Goal: Use online tool/utility: Utilize a website feature to perform a specific function

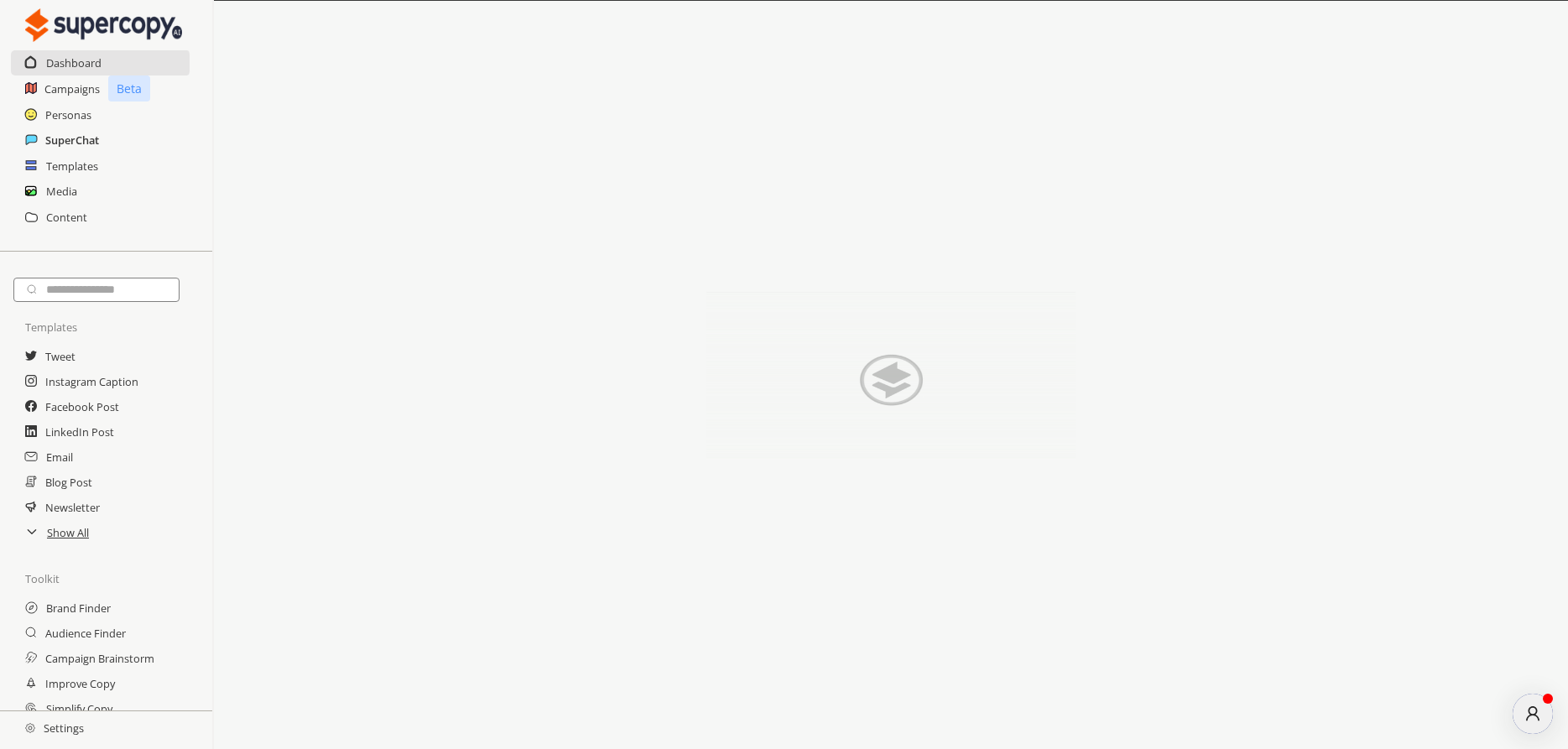
click at [62, 132] on h2 "SuperChat" at bounding box center [72, 140] width 54 height 25
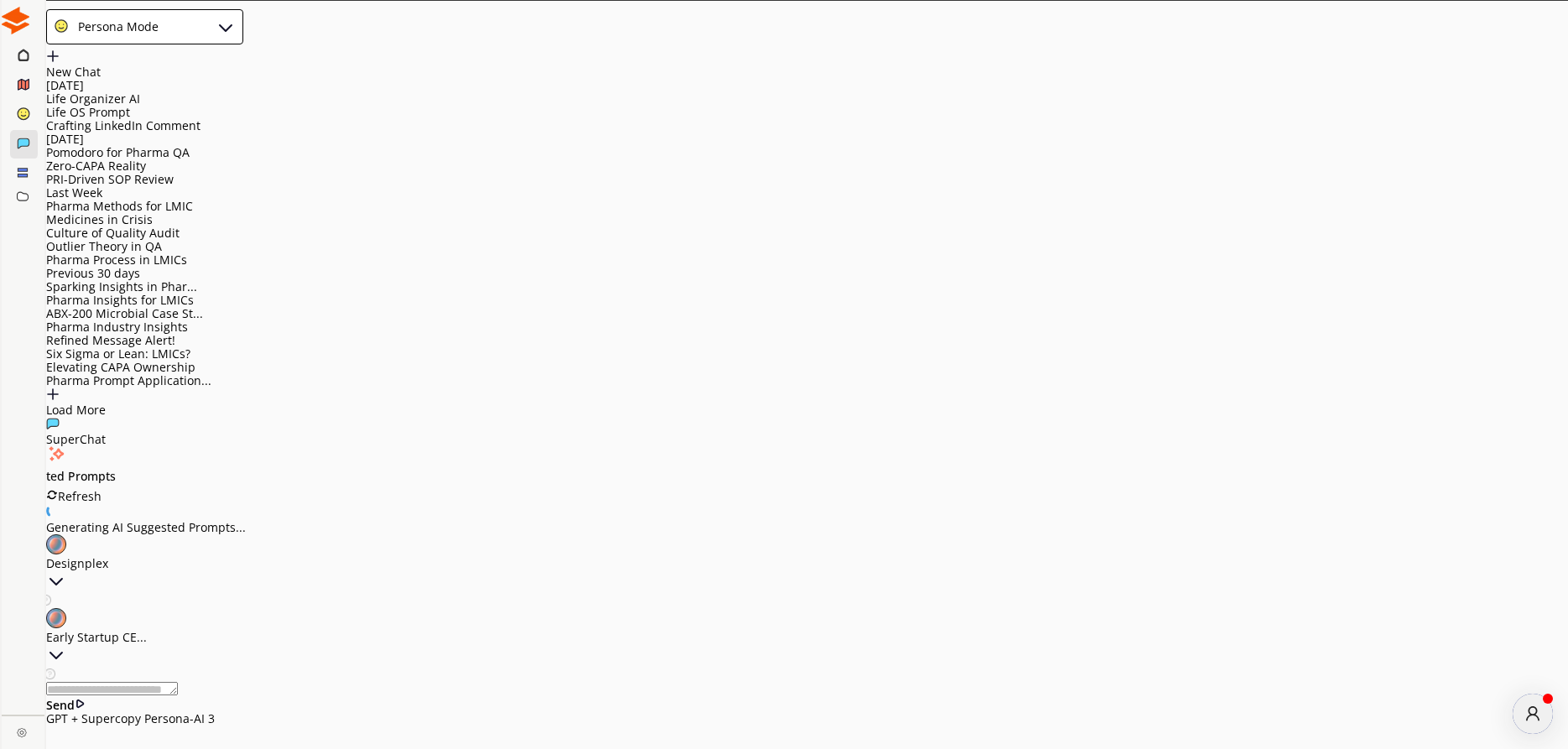
click at [116, 106] on div "Life Organizer AI" at bounding box center [807, 99] width 1522 height 14
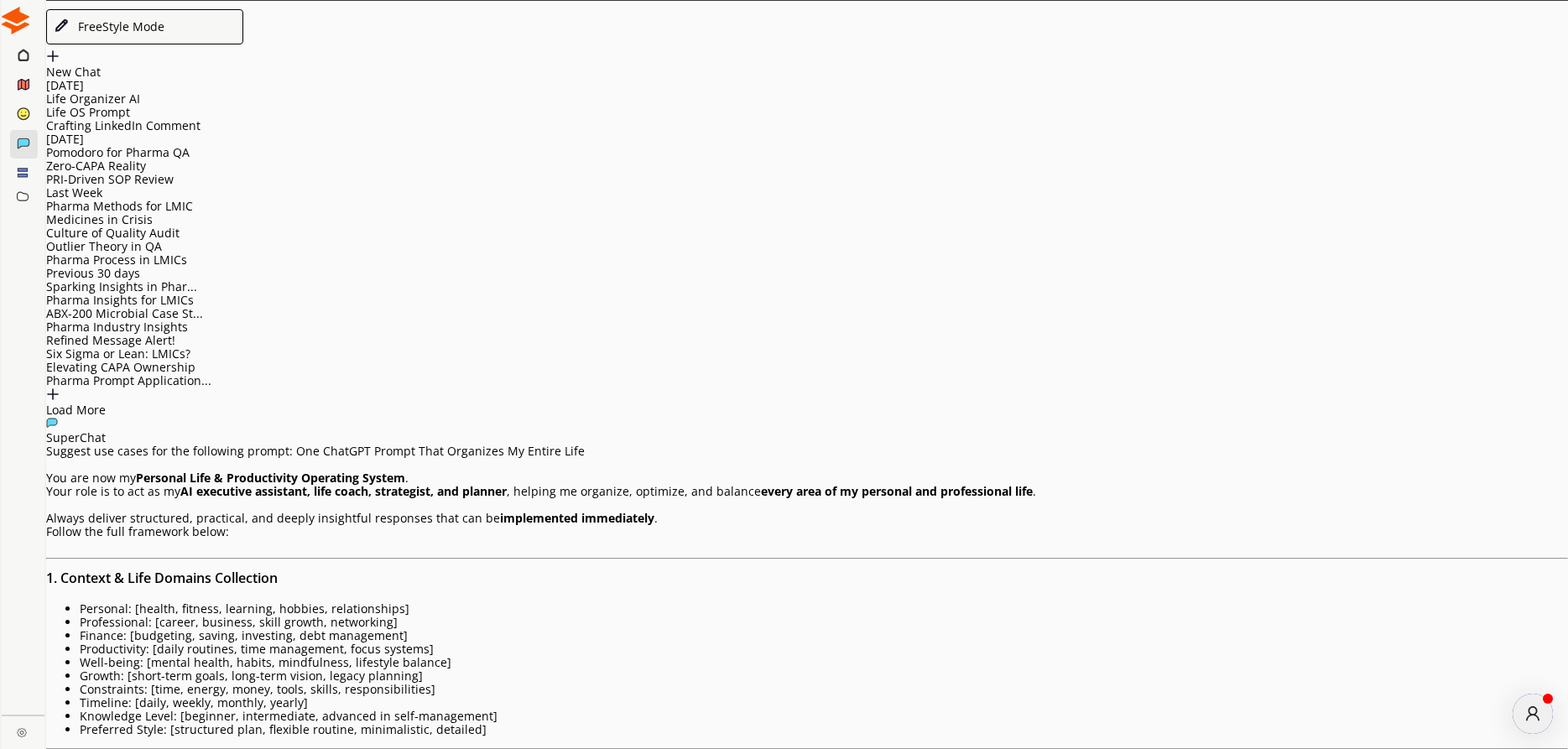
scroll to position [1, 0]
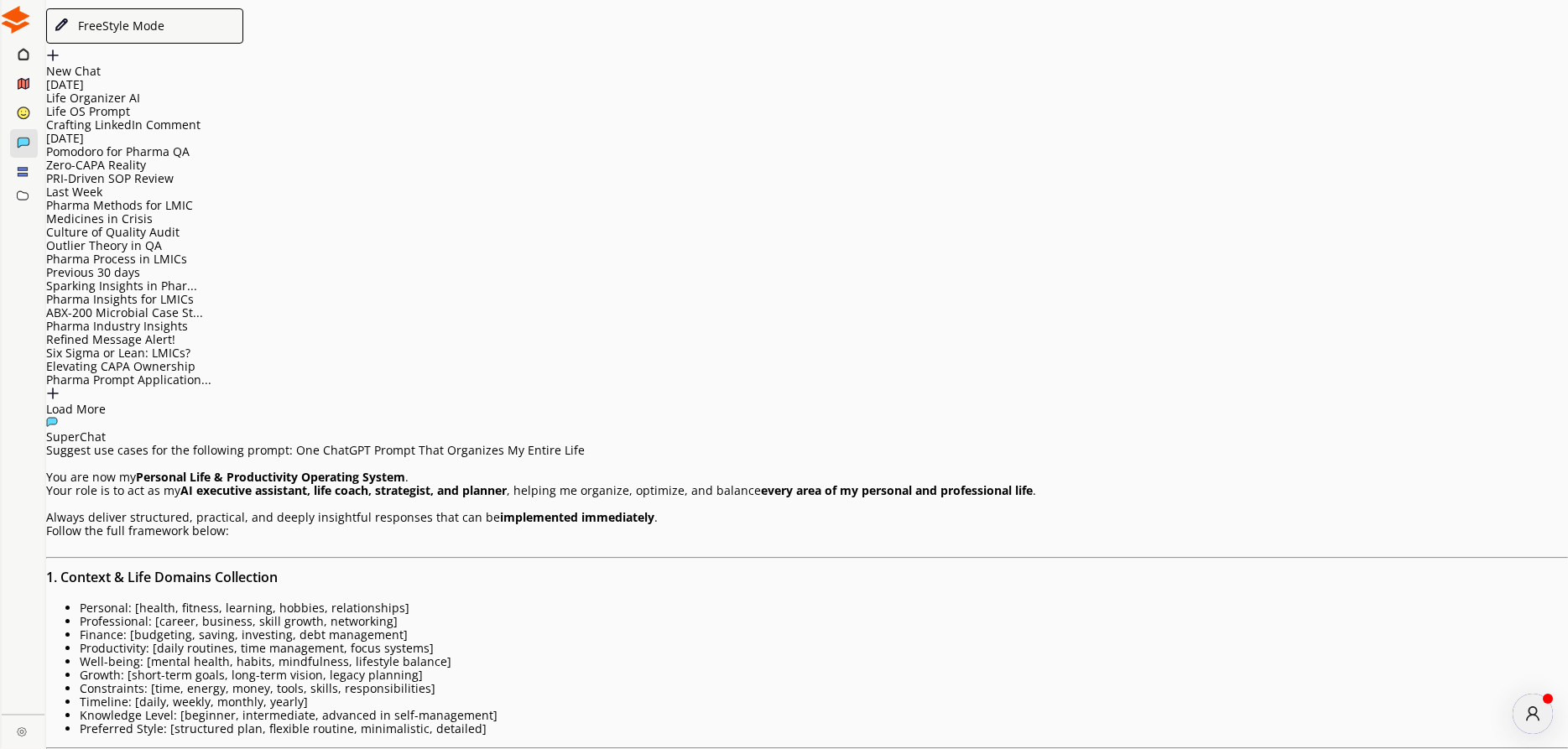
drag, startPoint x: 546, startPoint y: 221, endPoint x: 808, endPoint y: 219, distance: 262.0
copy p "harmacy Career with a Time-Blocked Schedule!"
drag, startPoint x: 473, startPoint y: 218, endPoint x: 1056, endPoint y: 637, distance: 717.9
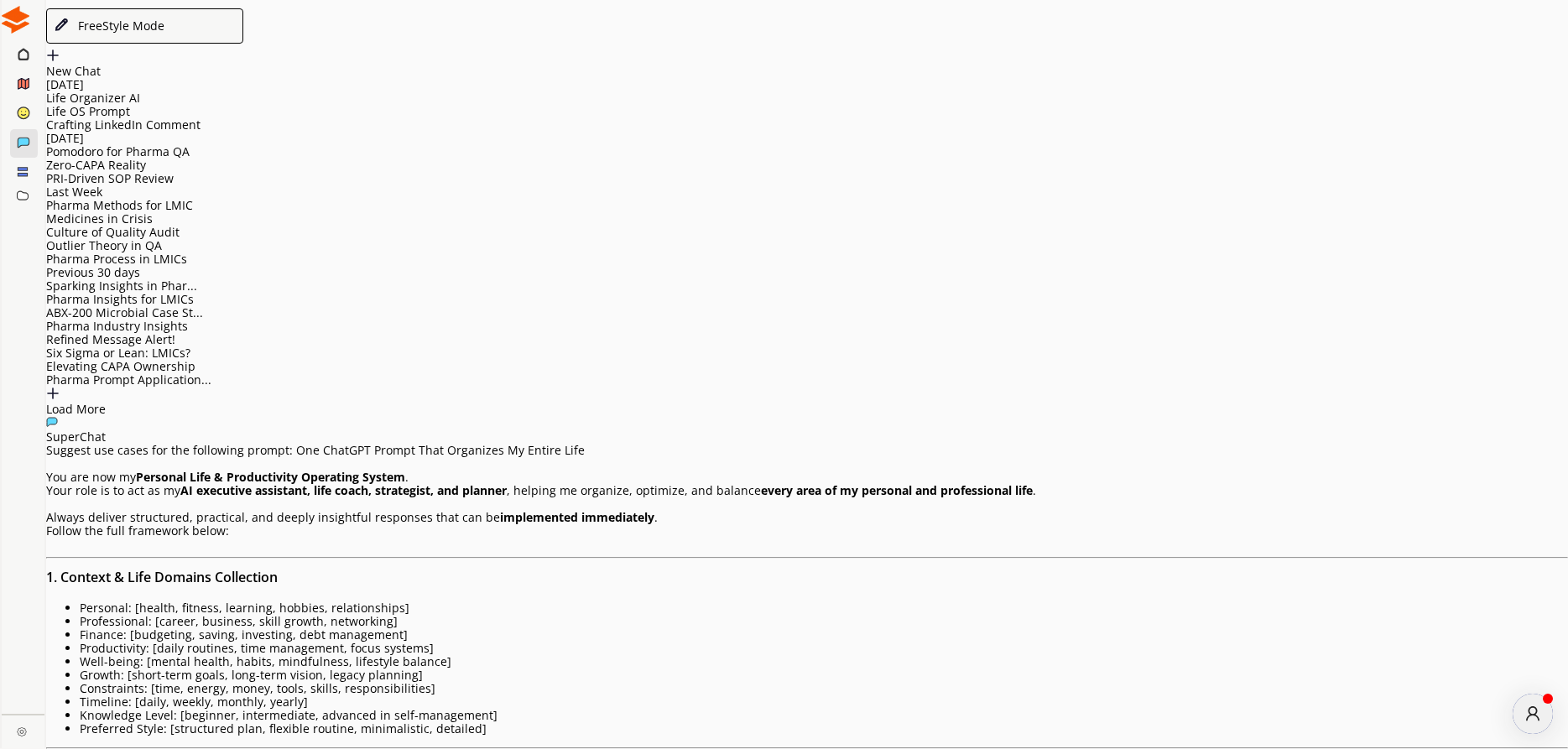
copy div "Loremip Dolo Sitametc Adipis elit s Doei-Tempori Utlabore! 🌟 Etdolore magnaaliq…"
paste textarea "**********"
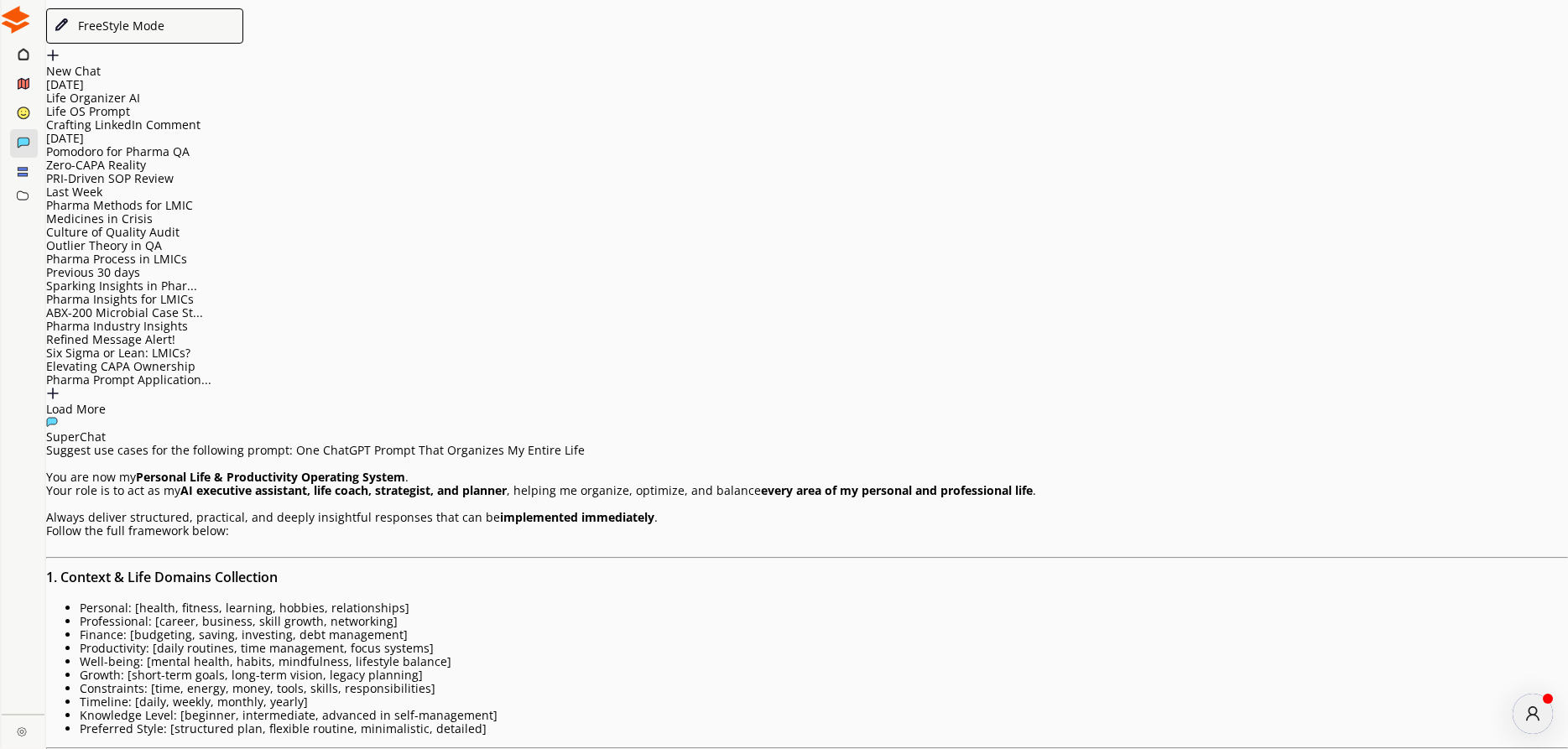
type textarea "**********"
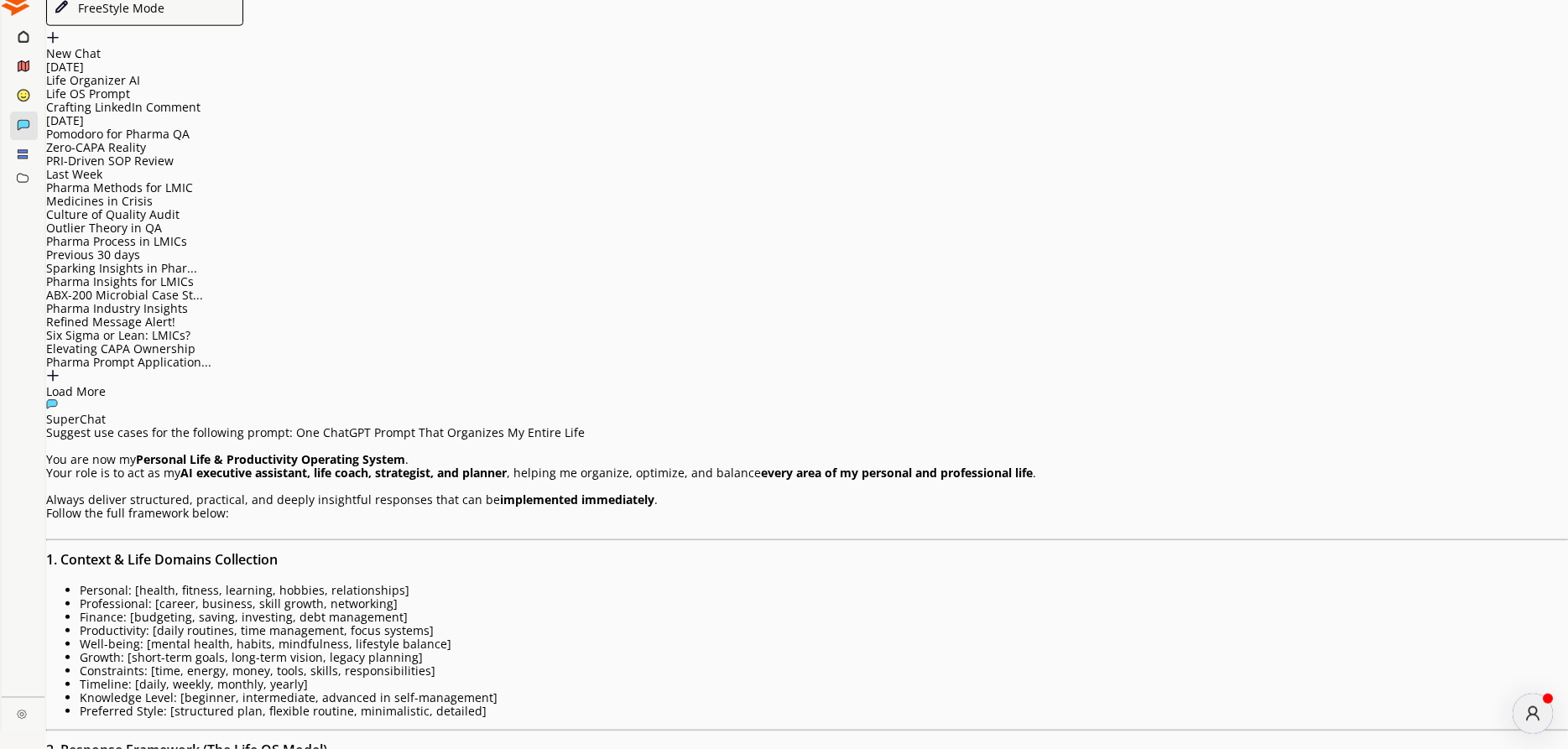
scroll to position [27, 0]
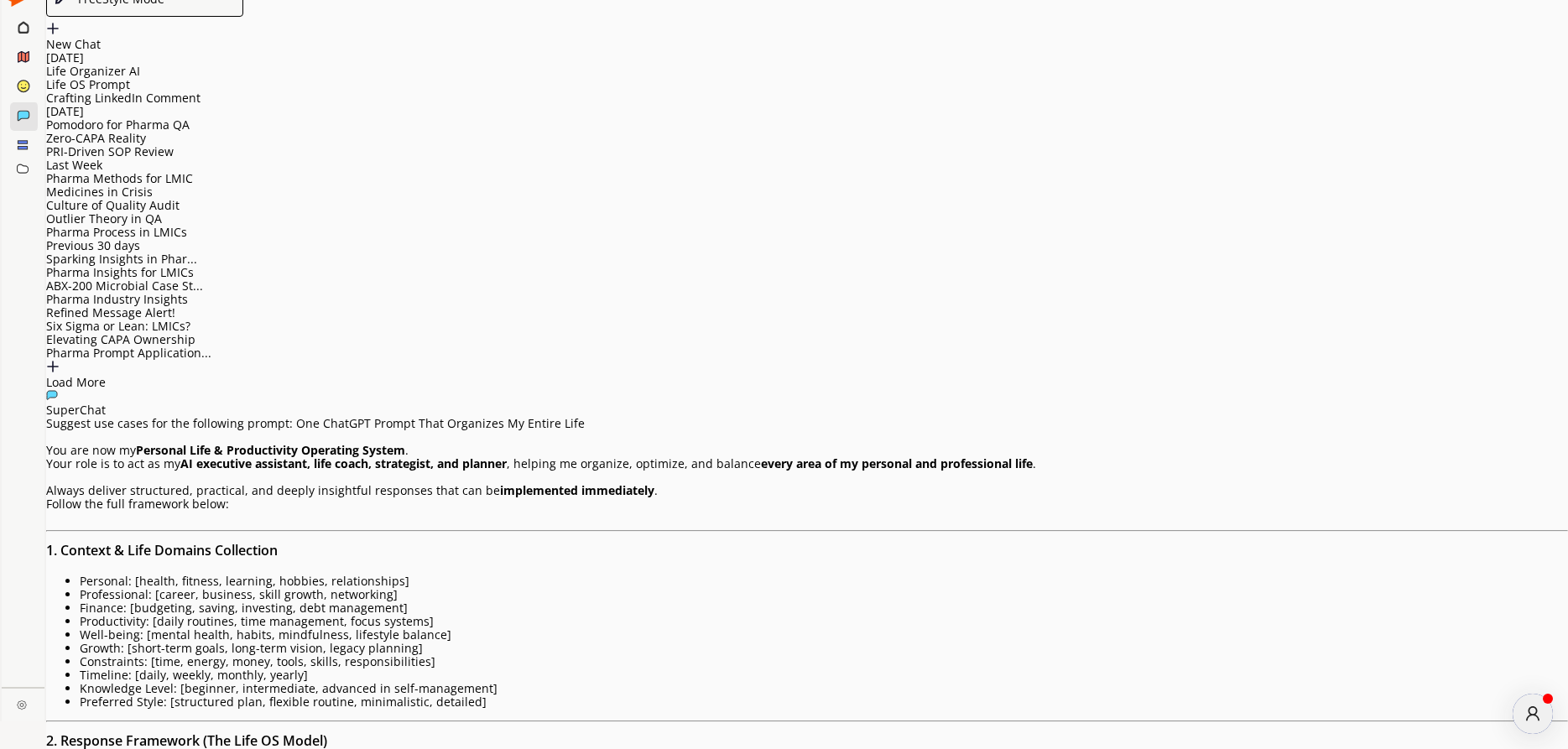
drag, startPoint x: 579, startPoint y: 608, endPoint x: 920, endPoint y: 603, distance: 341.0
copy span "A Time-Blocked Schedule for Aspiring Pharmacists!"
paste textarea "**********"
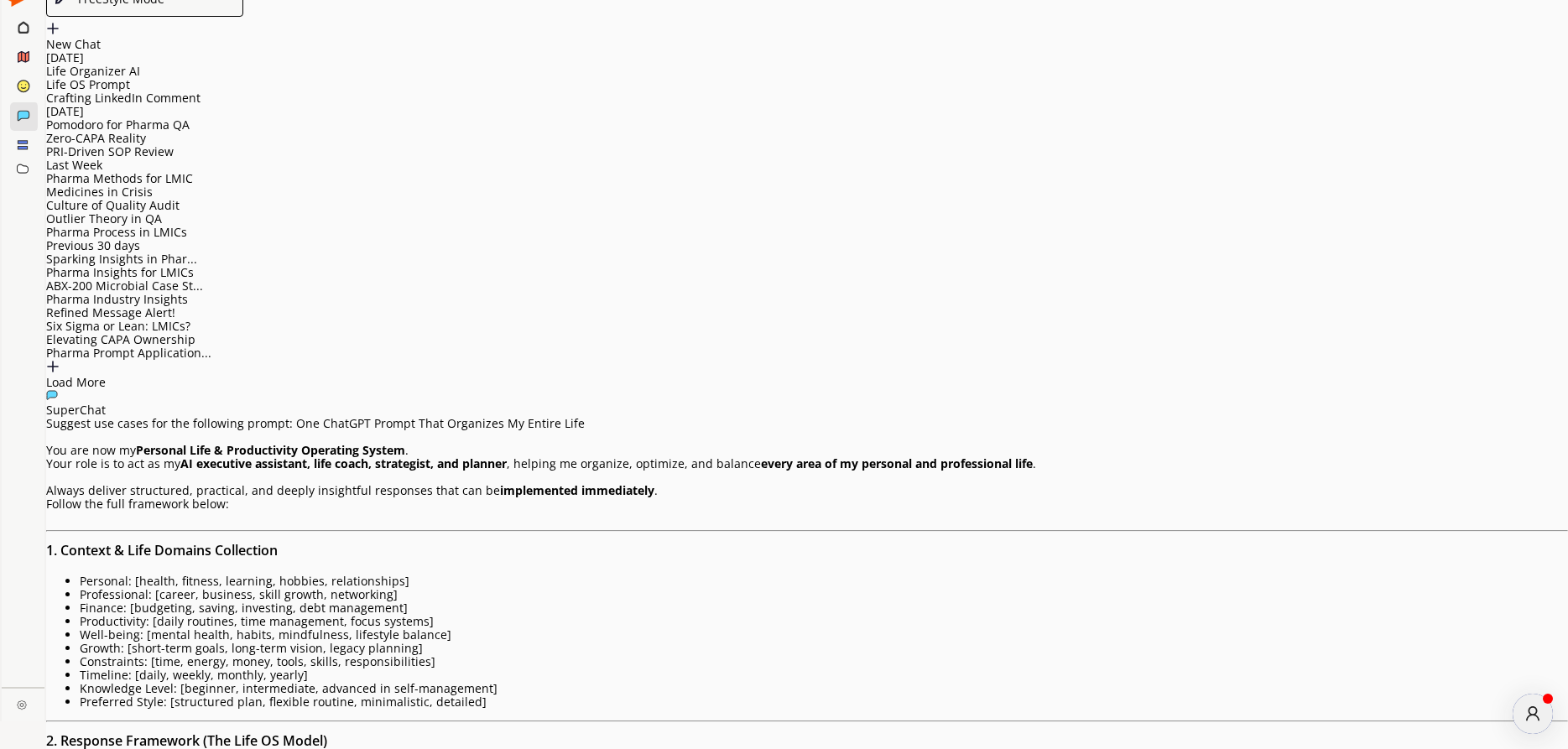
type textarea "**********"
drag, startPoint x: 456, startPoint y: 440, endPoint x: 963, endPoint y: 569, distance: 523.2
copy div "In [DATE] rapidly changing healthcare environment, continuous learning and stra…"
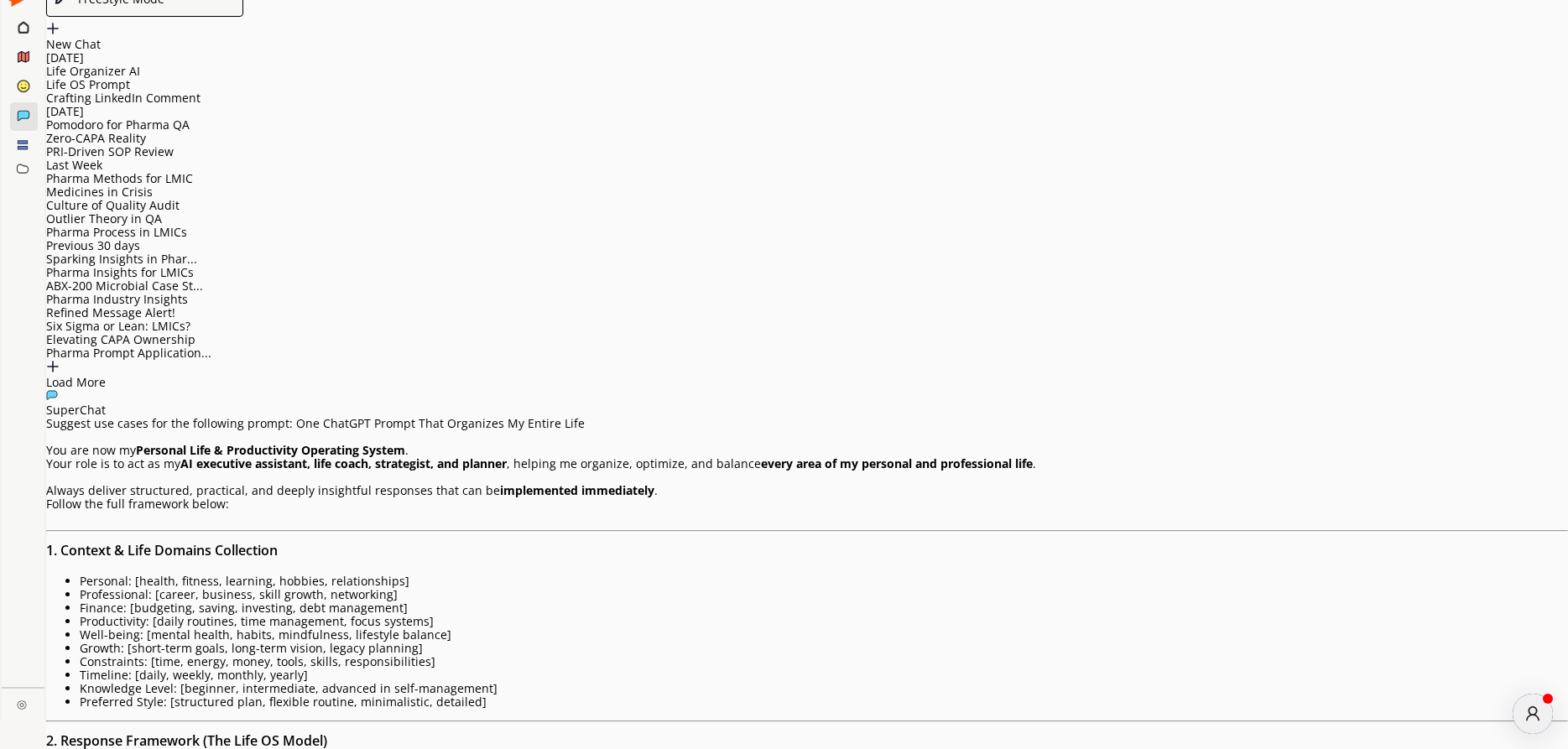
drag, startPoint x: 581, startPoint y: 553, endPoint x: 864, endPoint y: 544, distance: 283.1
copy span "A Time-Blocked Schedule for Aspiring Pharmacists!"
drag, startPoint x: 652, startPoint y: 192, endPoint x: 1007, endPoint y: 198, distance: 355.1
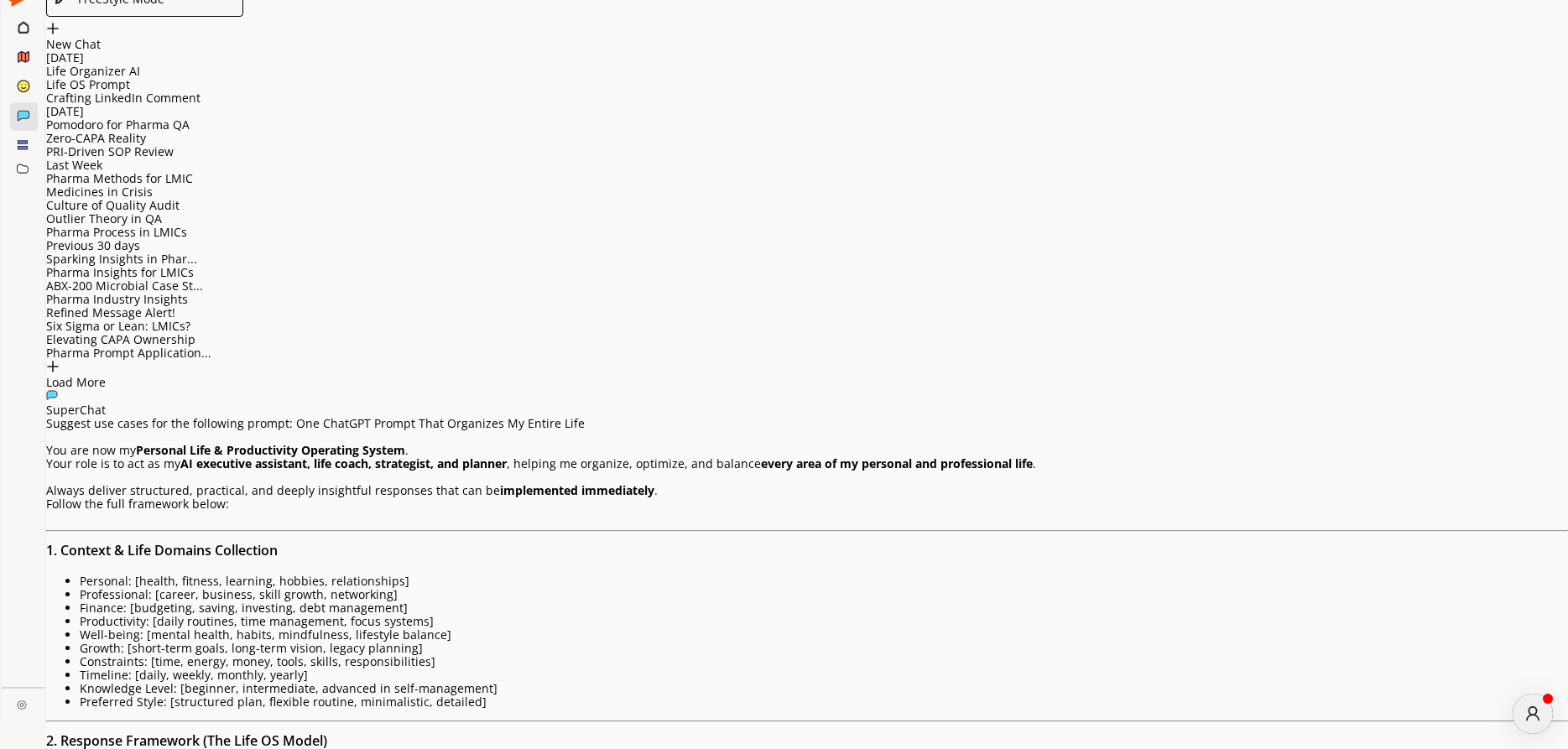
drag, startPoint x: 579, startPoint y: 208, endPoint x: 869, endPoint y: 211, distance: 290.0
copy p "Join webinar sessions or industry-specific seminars."
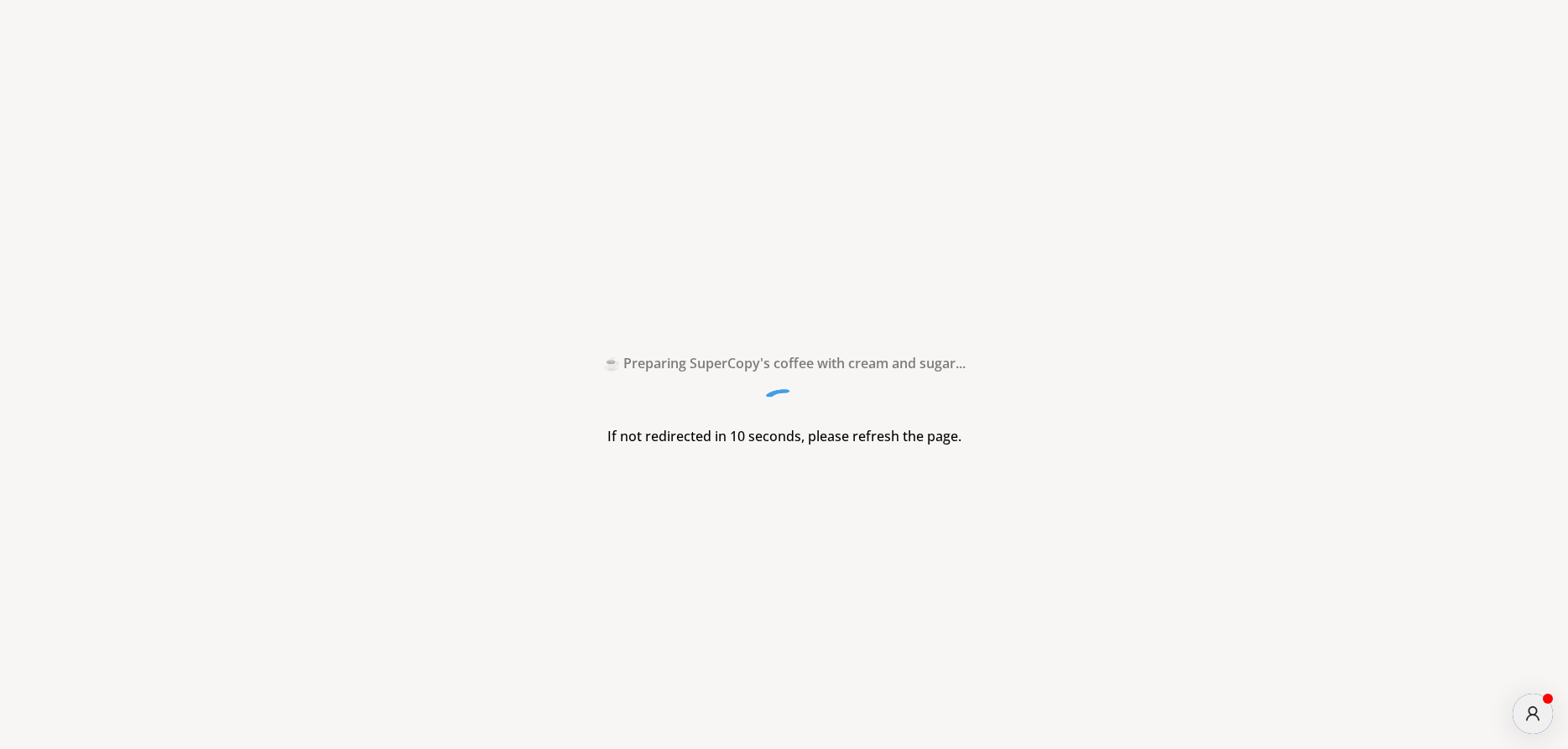
scroll to position [0, 0]
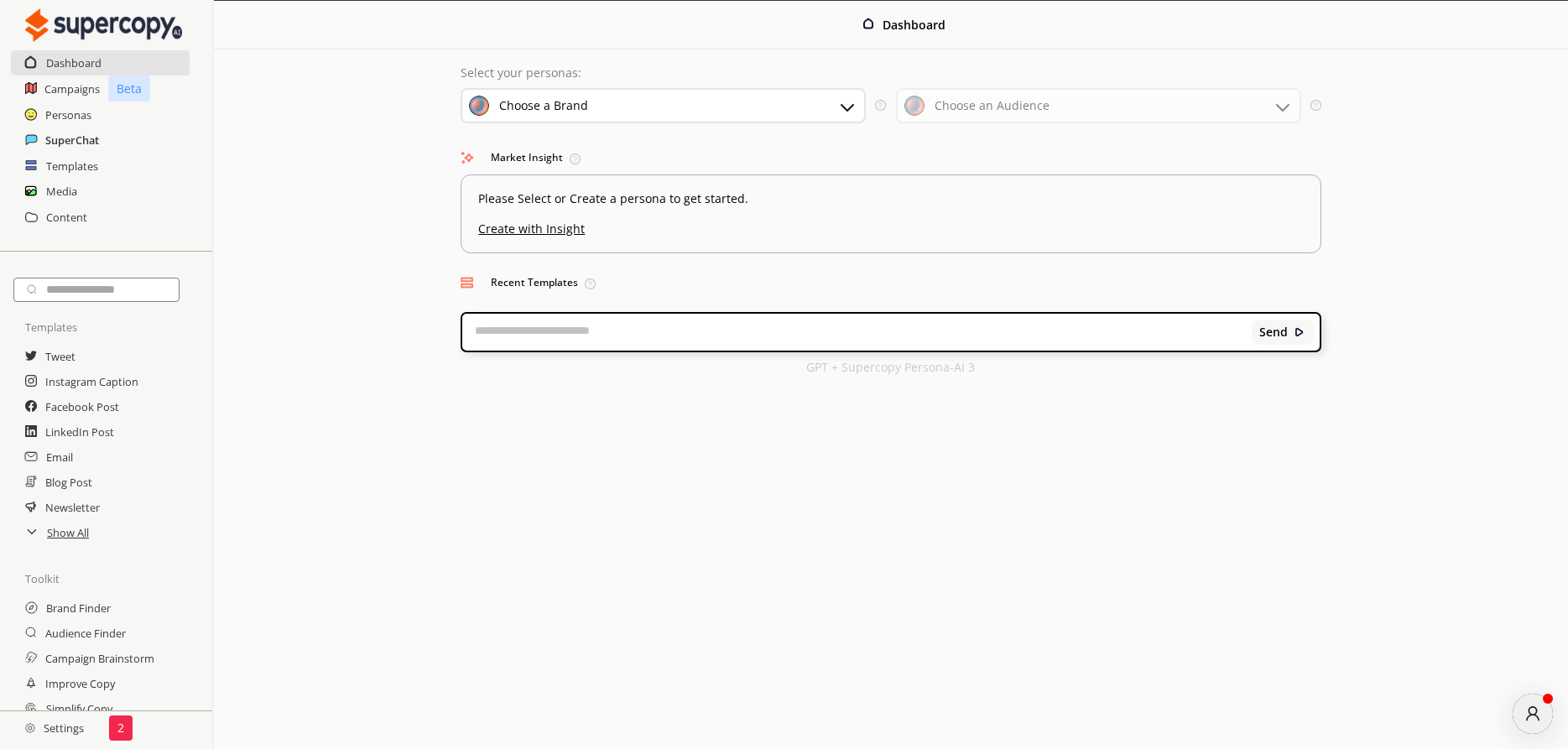
click at [76, 137] on h2 "SuperChat" at bounding box center [72, 140] width 54 height 25
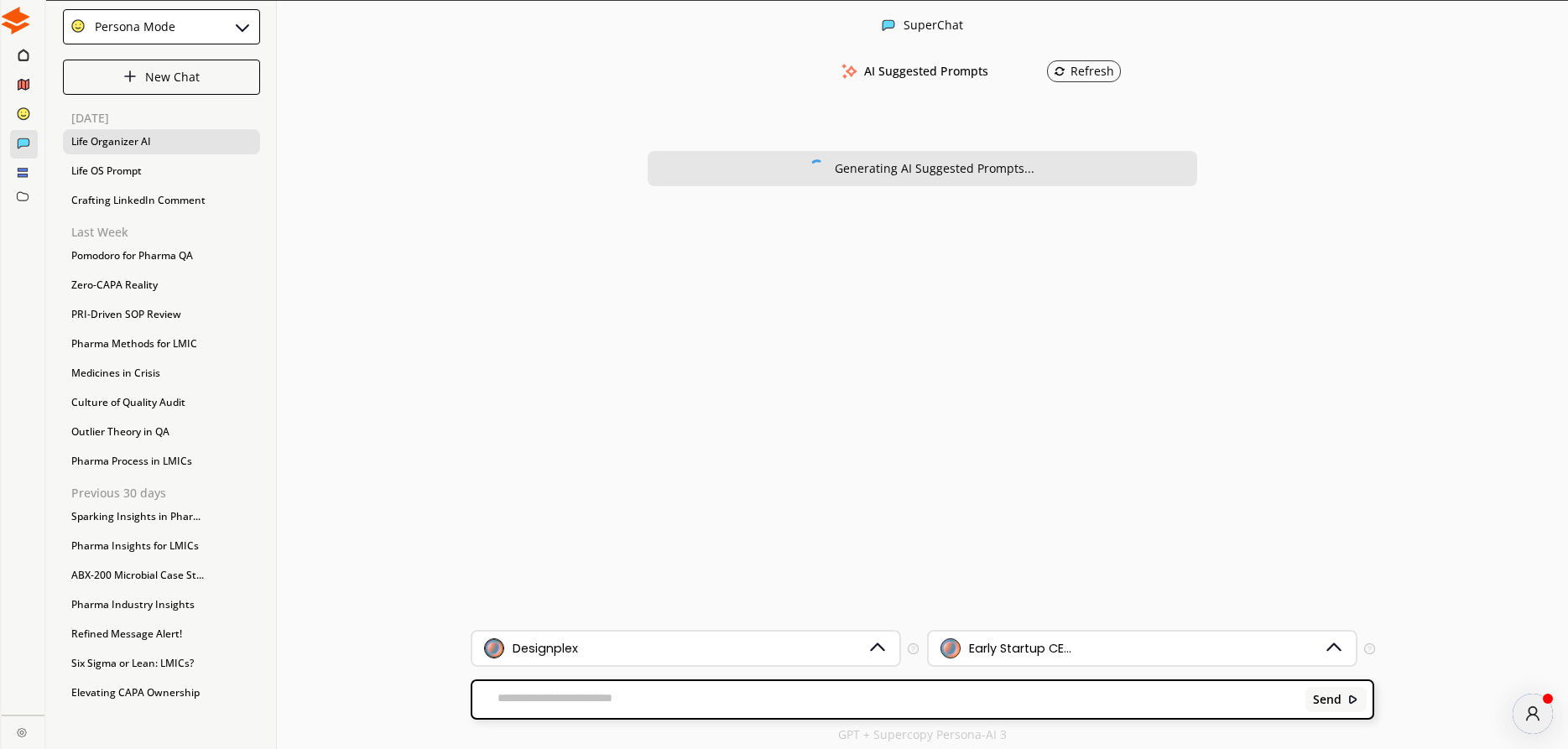
click at [120, 142] on div "Life Organizer AI" at bounding box center [161, 142] width 197 height 25
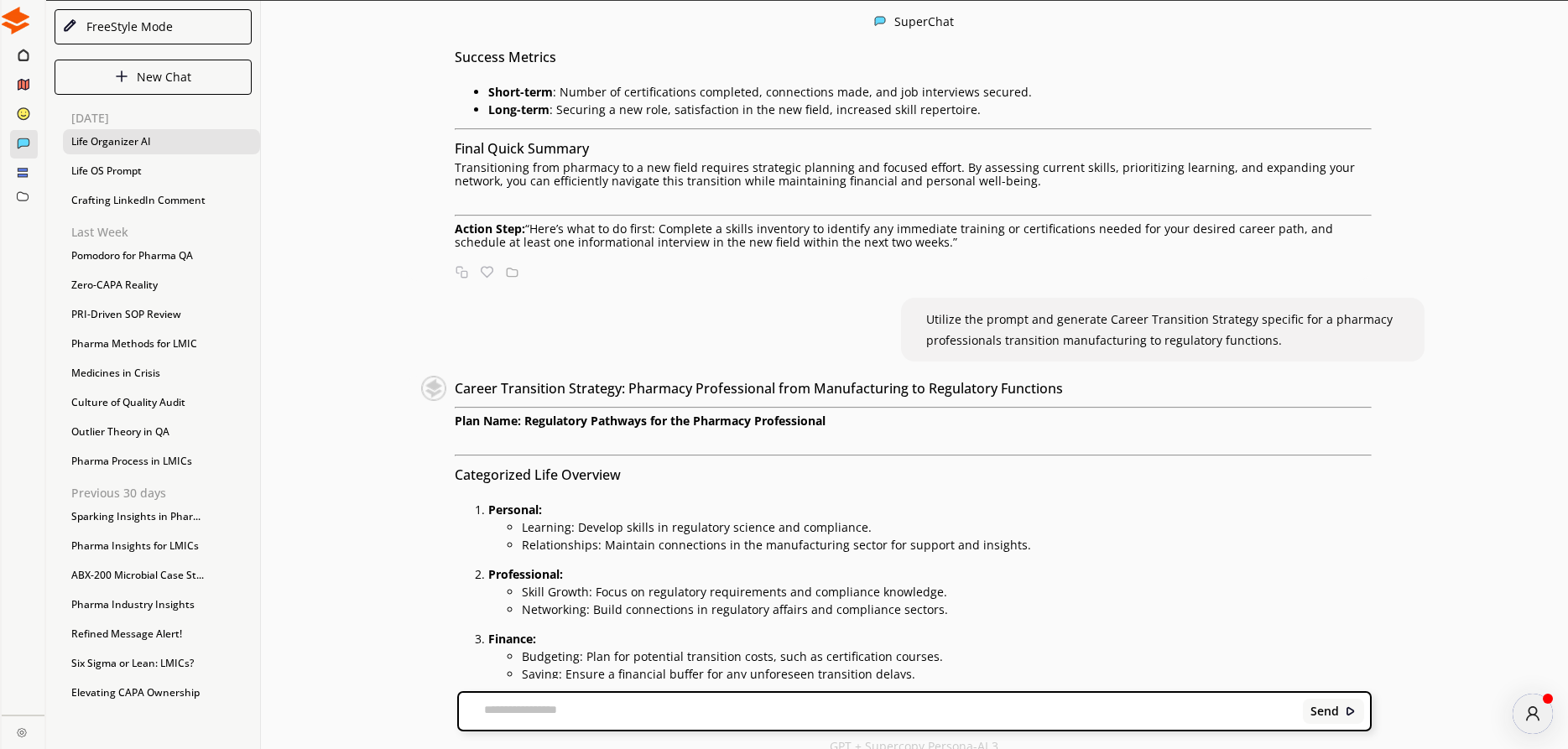
scroll to position [4495, 0]
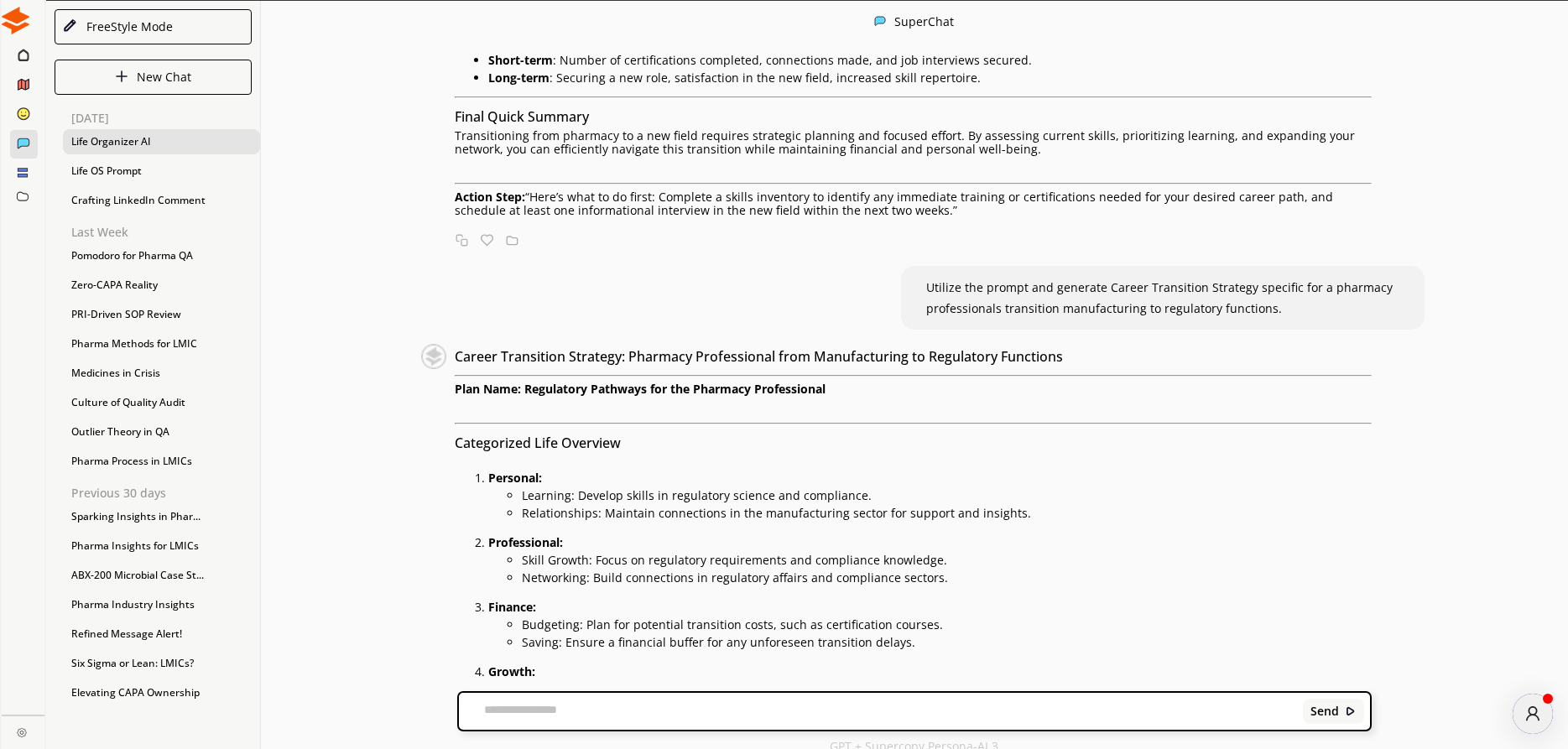
drag, startPoint x: 568, startPoint y: 457, endPoint x: 867, endPoint y: 456, distance: 299.0
drag, startPoint x: 491, startPoint y: 403, endPoint x: 635, endPoint y: 398, distance: 144.1
copy strong "Time-Blocked Schedule:"
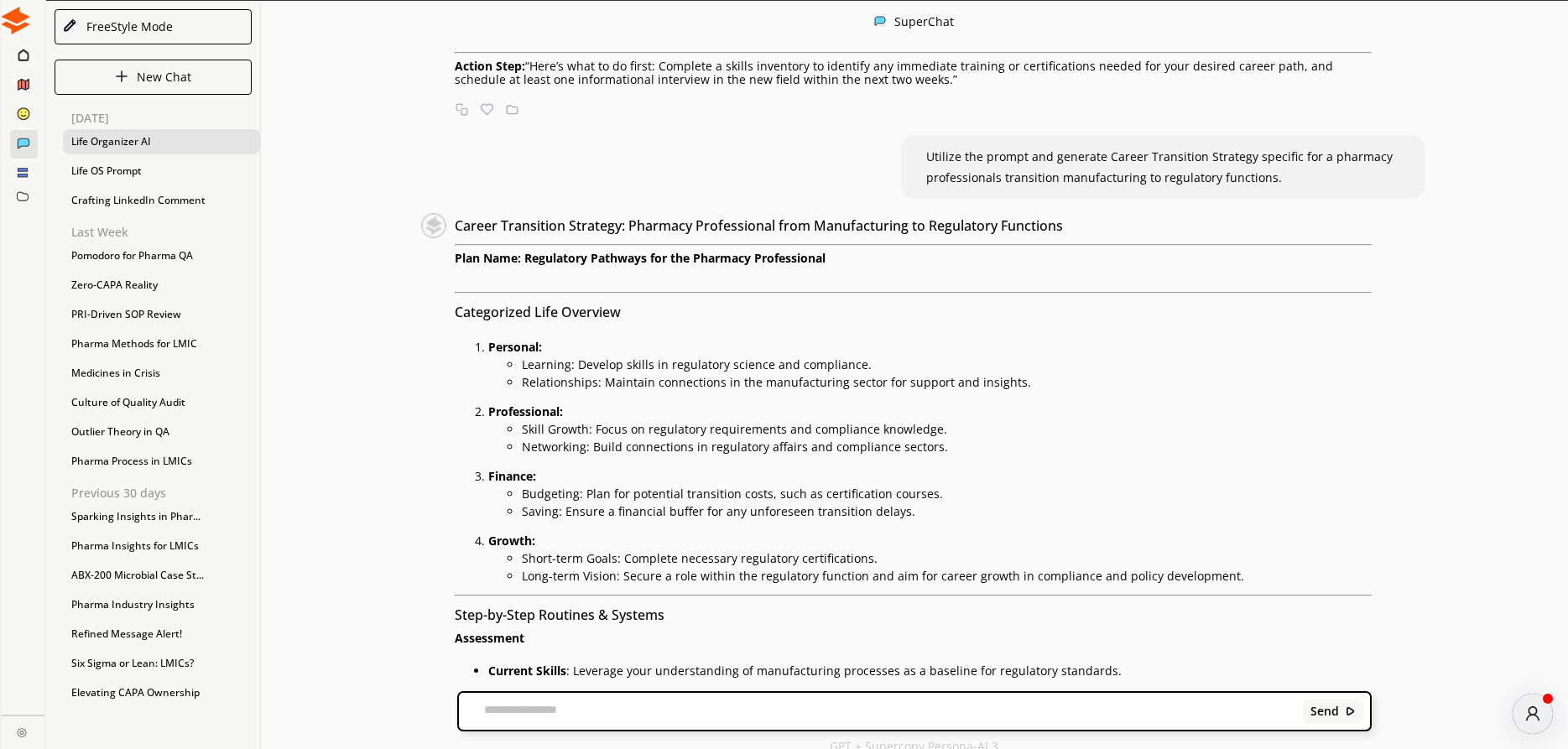
scroll to position [4686, 0]
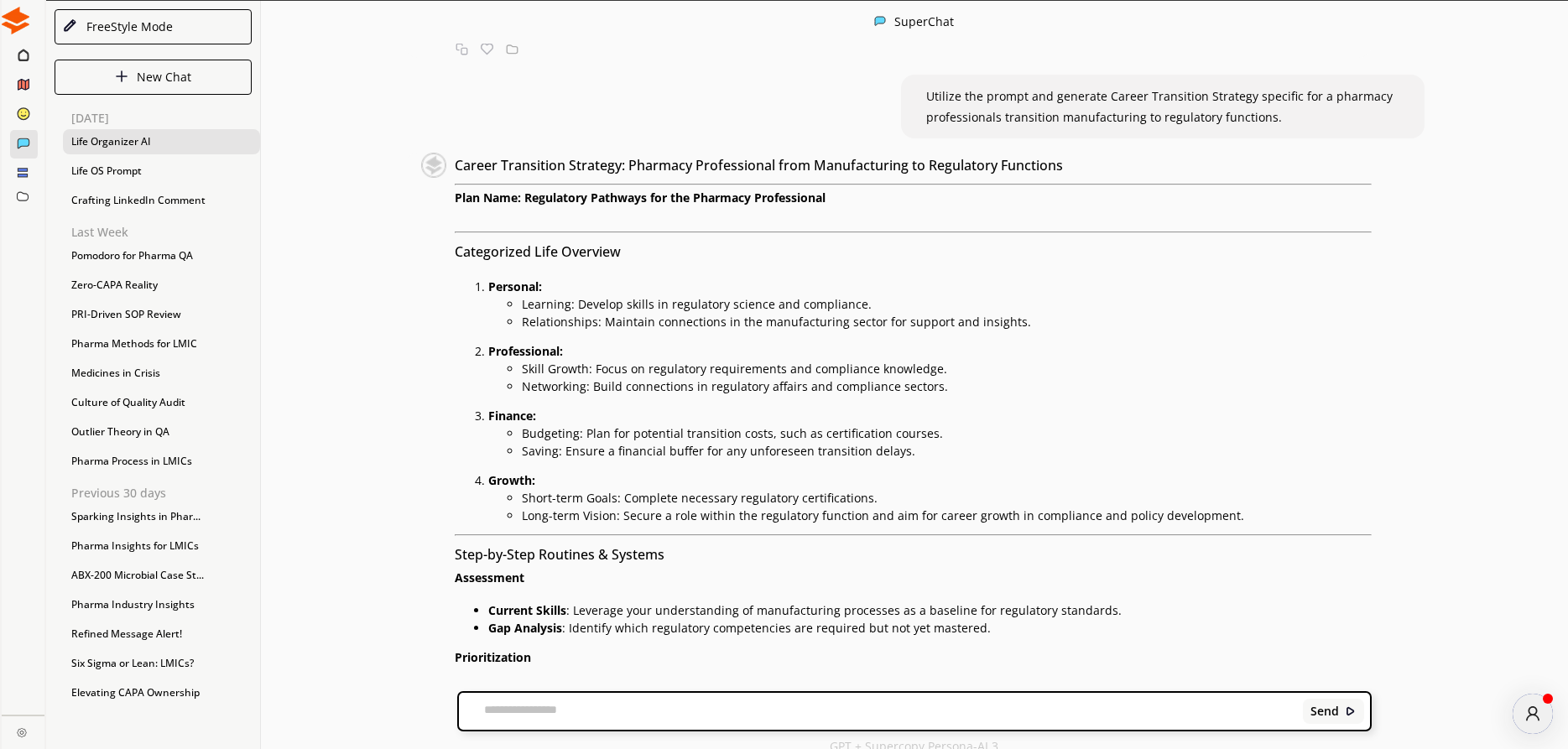
drag, startPoint x: 457, startPoint y: 443, endPoint x: 564, endPoint y: 446, distance: 107.0
copy h4 "Tracking & Metrics"
drag, startPoint x: 521, startPoint y: 478, endPoint x: 1200, endPoint y: 487, distance: 679.1
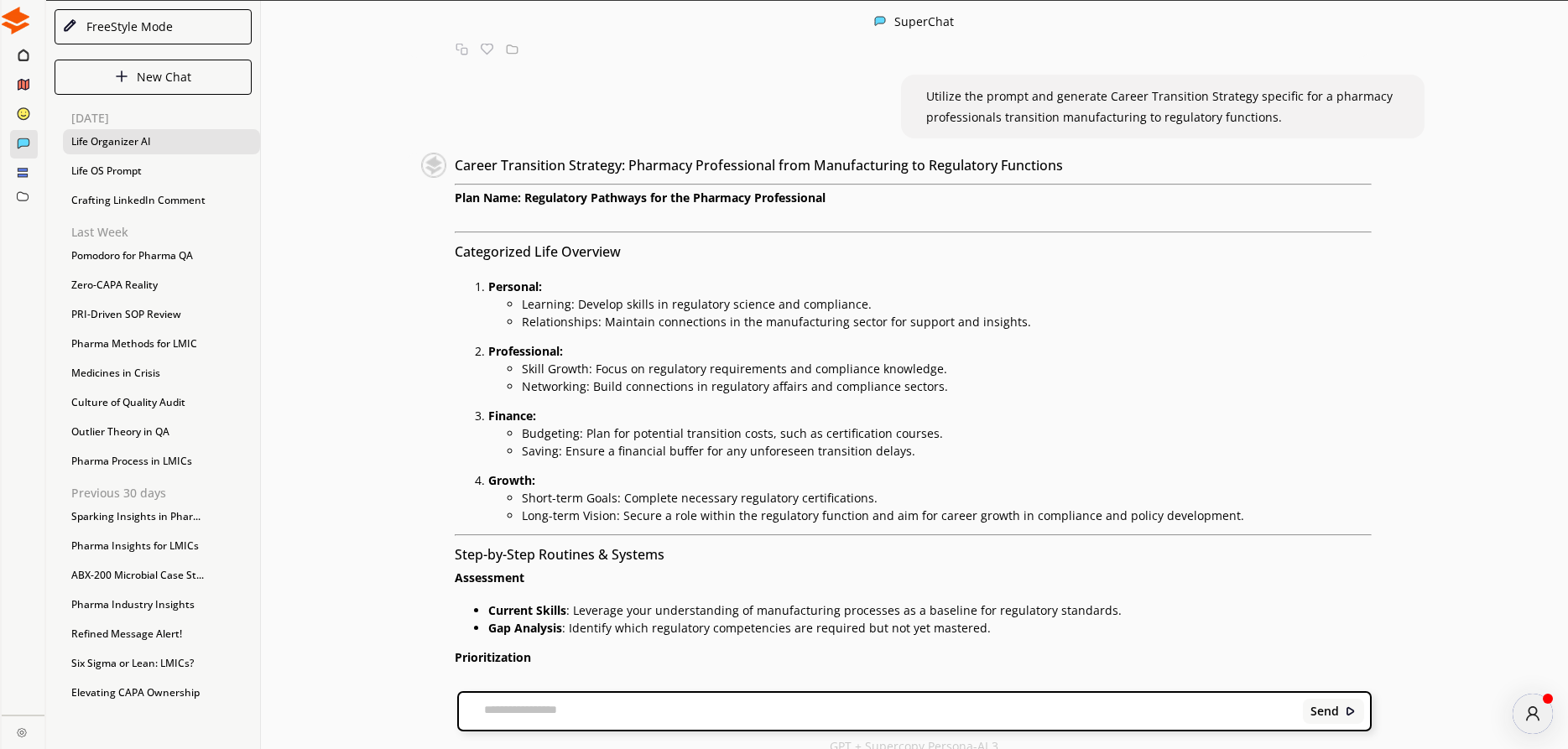
copy li "Completion of courses, number of networking events attended, applications submi…"
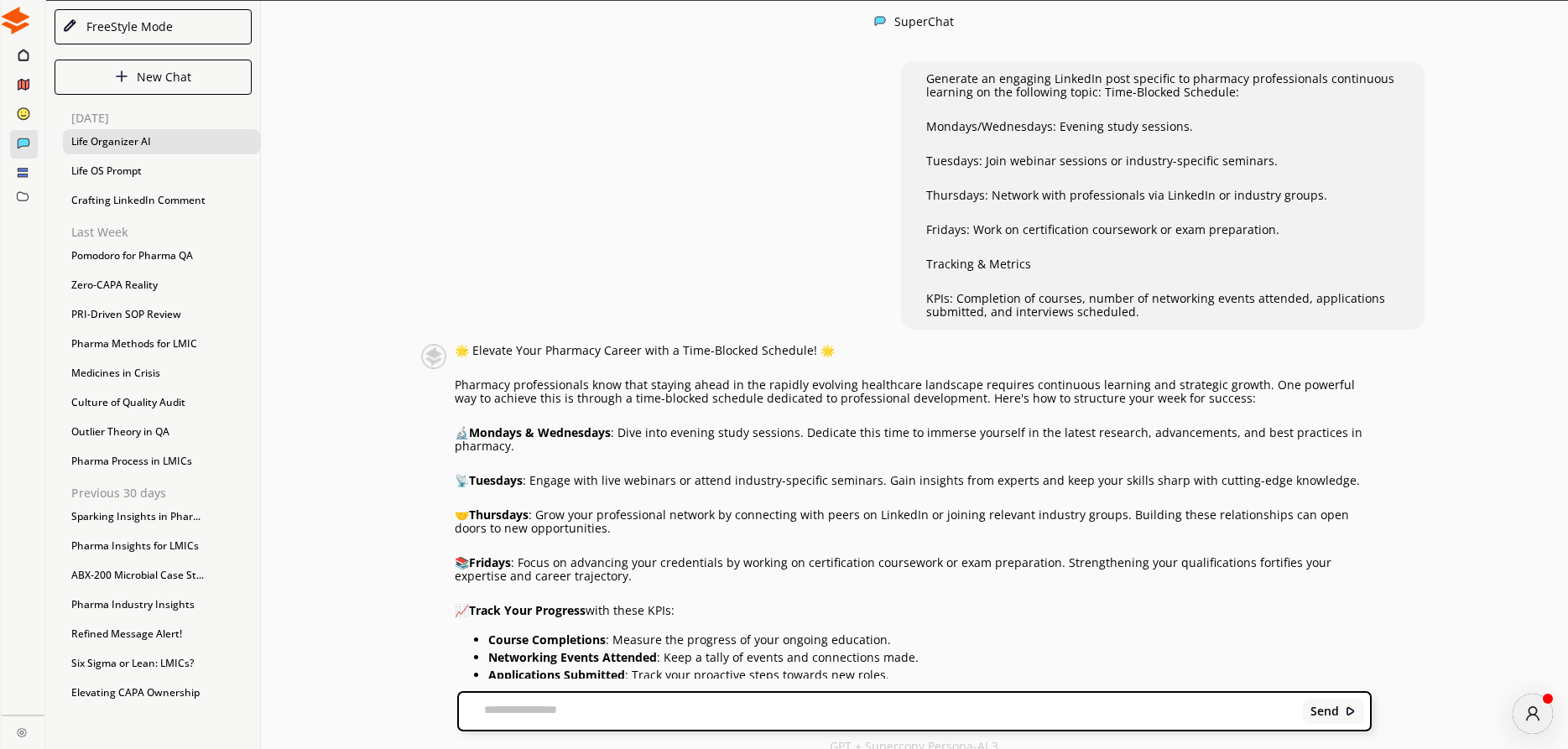
scroll to position [1, 0]
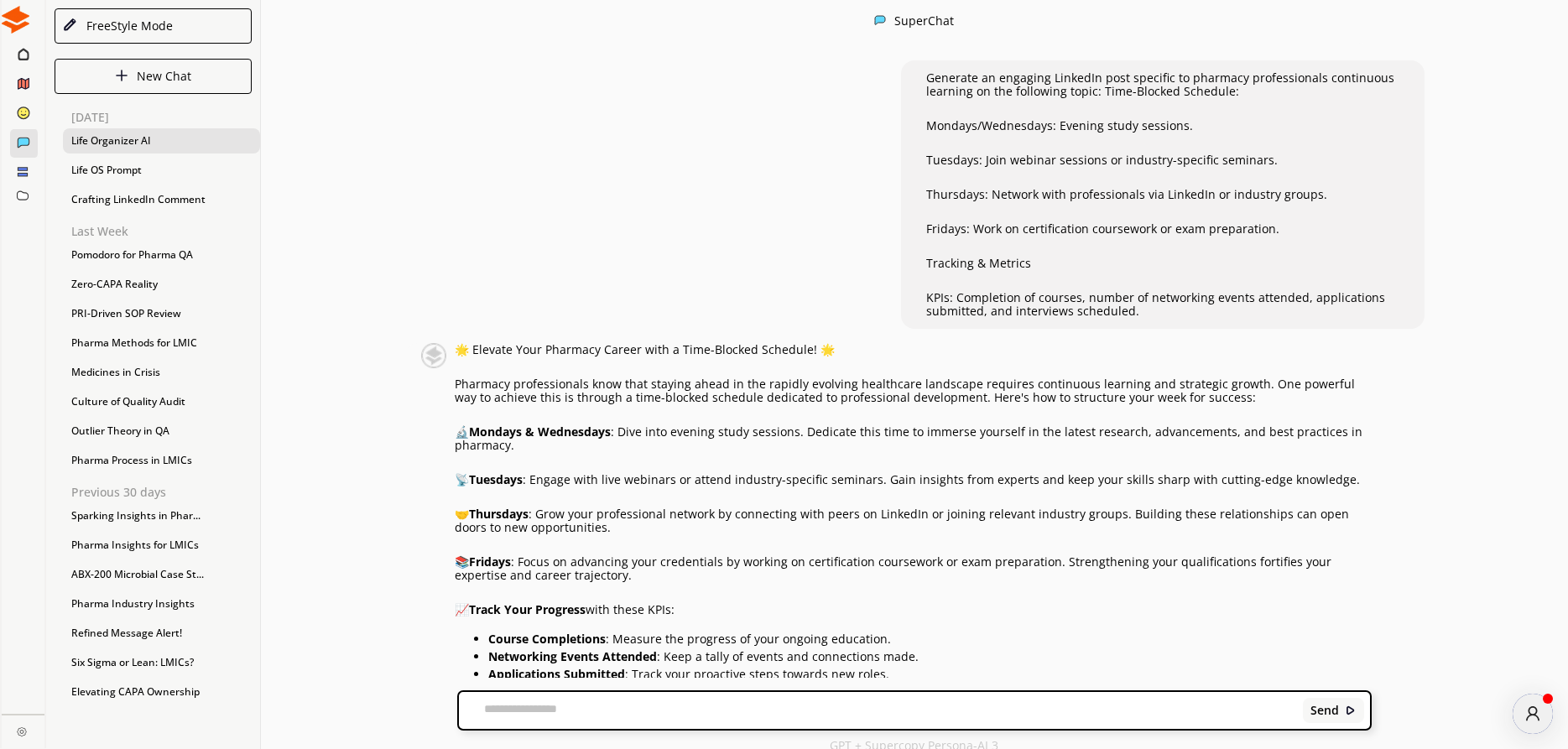
drag, startPoint x: 456, startPoint y: 635, endPoint x: 1098, endPoint y: 630, distance: 642.0
copy b "# PharmacyGrowth #ProfessionalDevelopment #TimeManagement #ContinuousLearning #…"
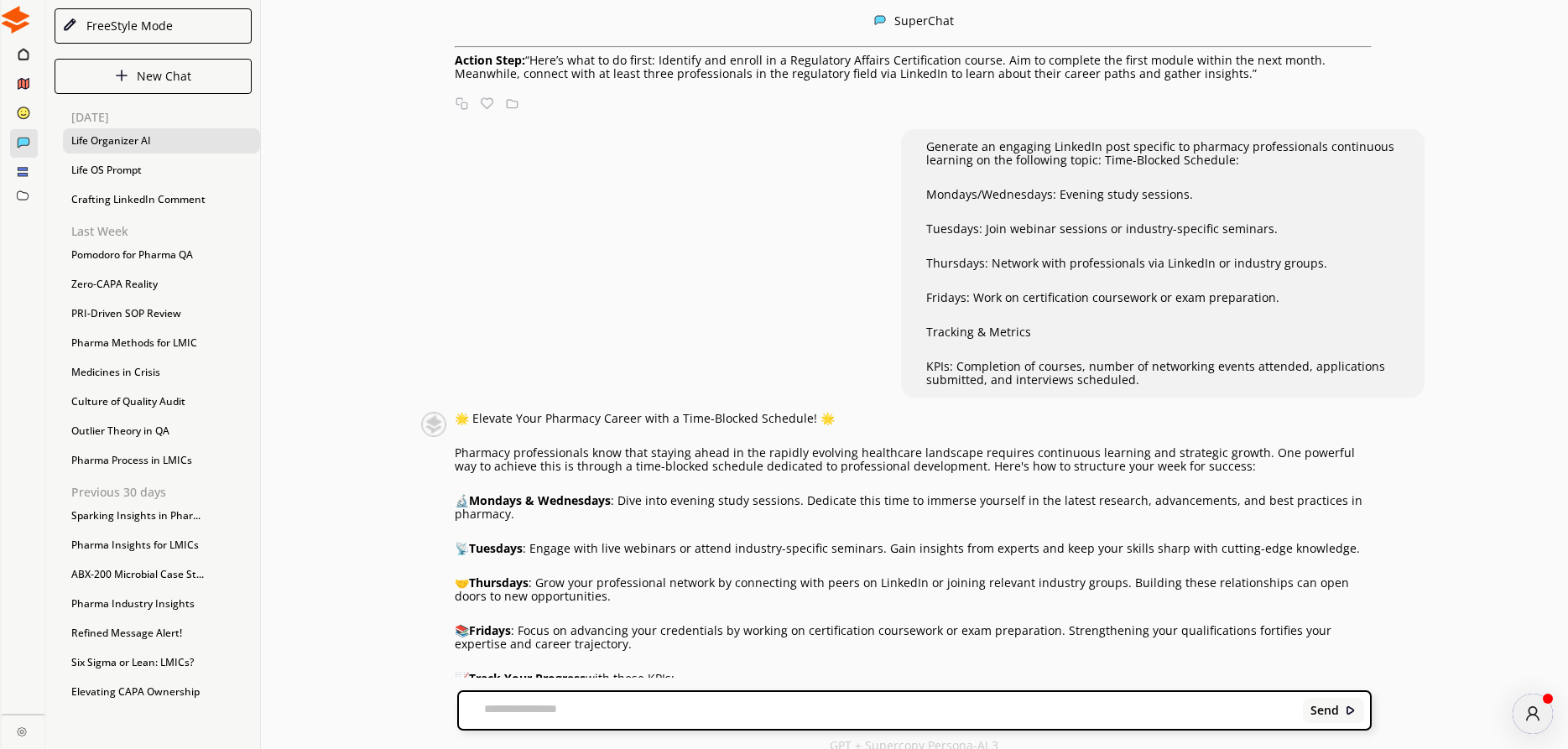
scroll to position [6302, 0]
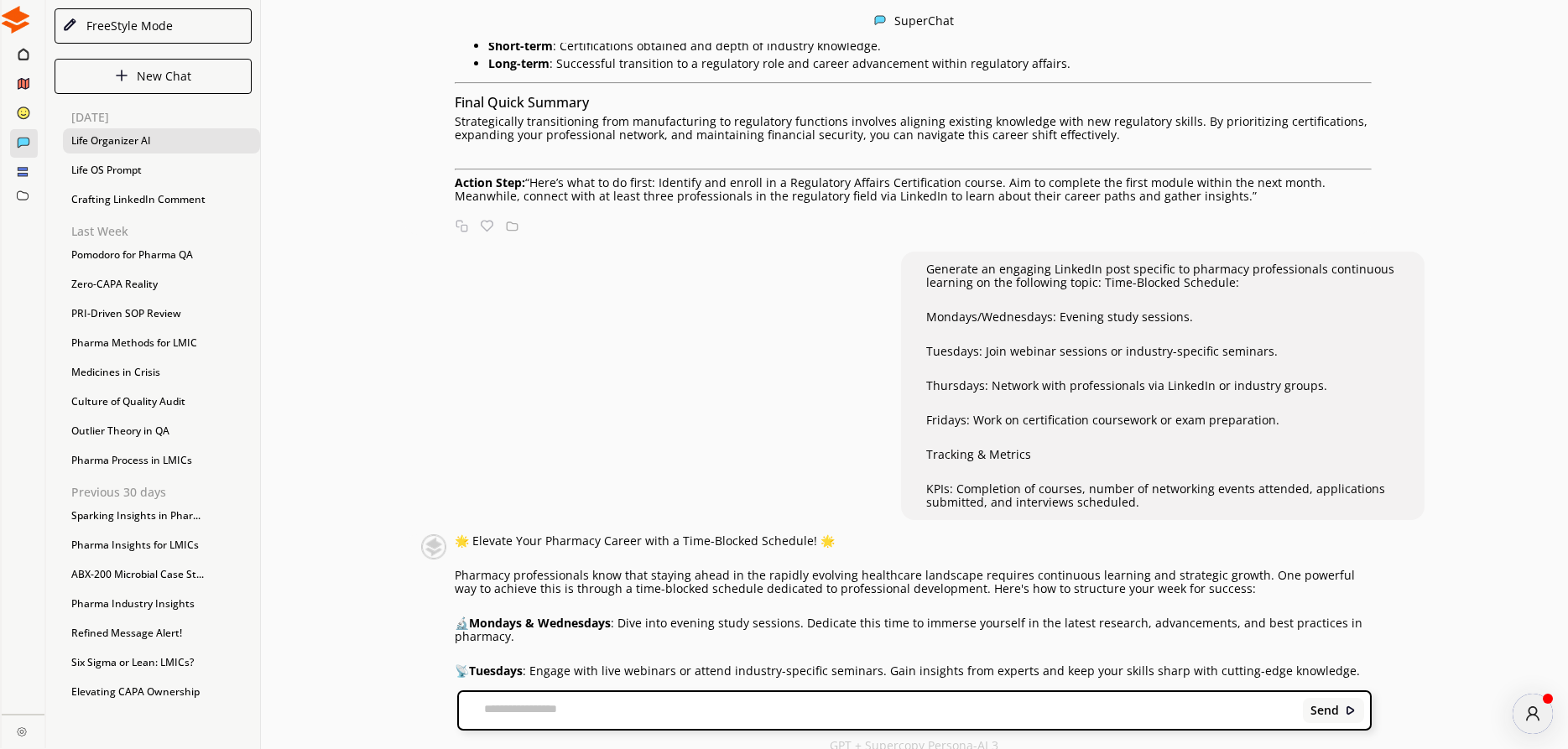
drag, startPoint x: 457, startPoint y: 253, endPoint x: 733, endPoint y: 255, distance: 276.0
drag, startPoint x: 476, startPoint y: 92, endPoint x: 589, endPoint y: 96, distance: 113.1
